Goal: Task Accomplishment & Management: Manage account settings

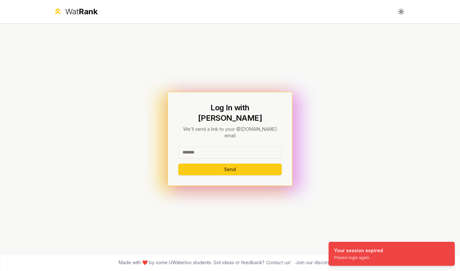
click at [200, 147] on input at bounding box center [229, 153] width 103 height 12
type input "********"
click at [178, 164] on button "Send" at bounding box center [229, 170] width 103 height 12
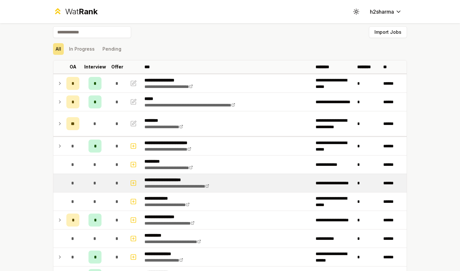
scroll to position [5, 0]
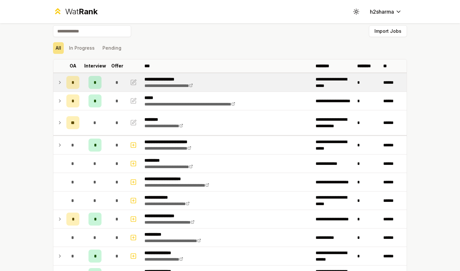
click at [59, 83] on icon at bounding box center [59, 83] width 5 height 8
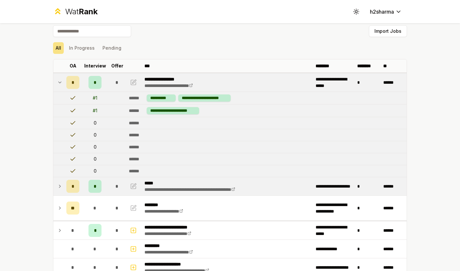
click at [60, 187] on icon at bounding box center [59, 186] width 1 height 3
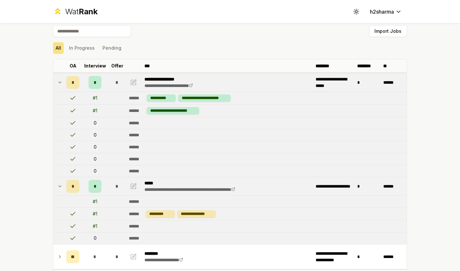
click at [61, 185] on icon at bounding box center [59, 187] width 5 height 8
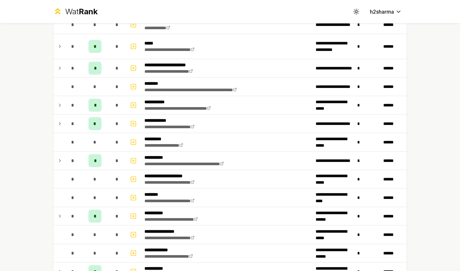
scroll to position [679, 0]
